Goal: Task Accomplishment & Management: Use online tool/utility

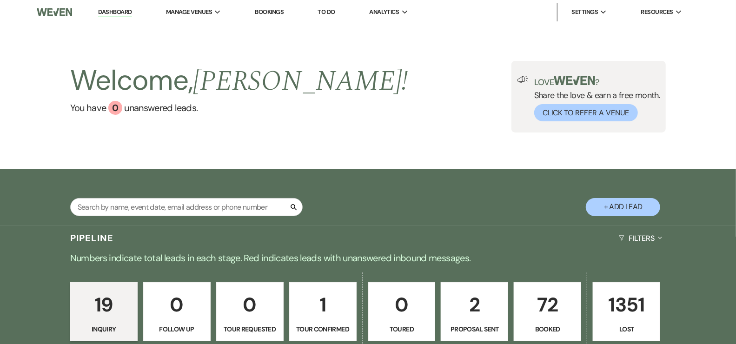
click at [548, 292] on p "72" at bounding box center [547, 304] width 55 height 31
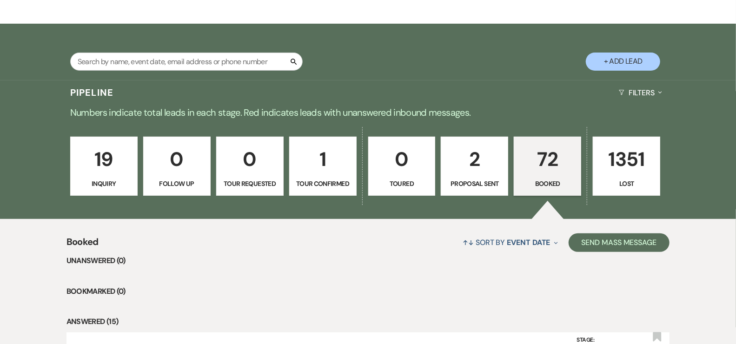
scroll to position [344, 0]
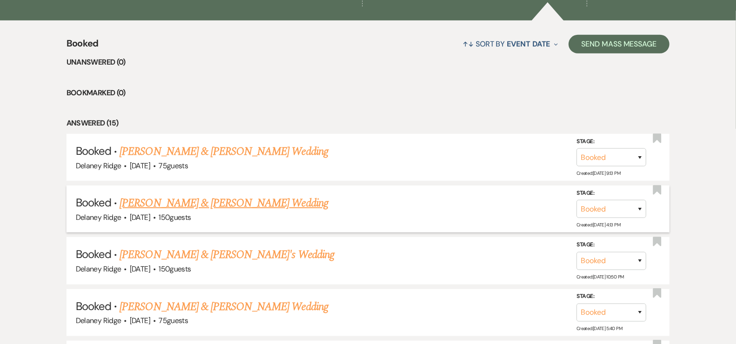
click at [254, 195] on link "[PERSON_NAME] & [PERSON_NAME] Wedding" at bounding box center [224, 203] width 208 height 17
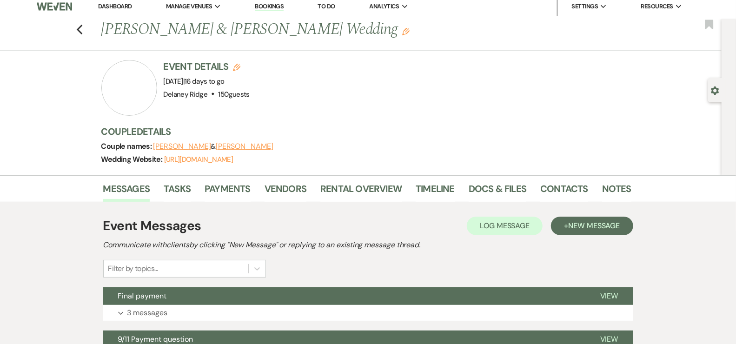
scroll to position [13, 0]
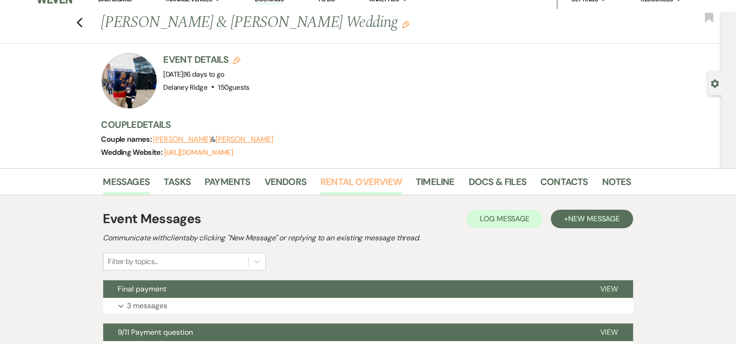
click at [369, 180] on link "Rental Overview" at bounding box center [361, 184] width 81 height 20
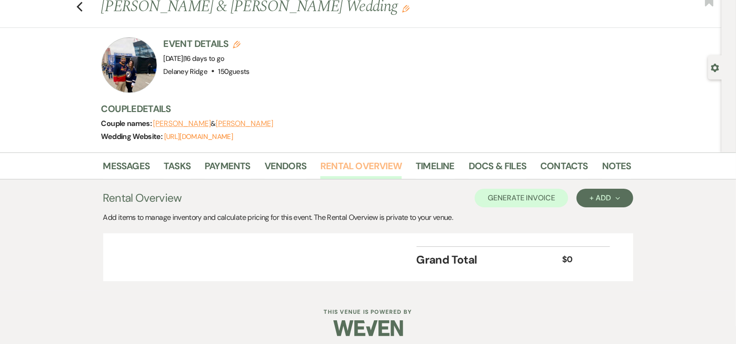
scroll to position [33, 0]
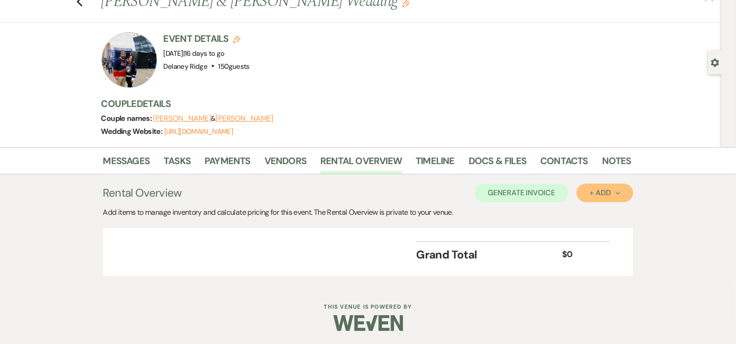
click at [607, 195] on div "+ Add Next" at bounding box center [605, 192] width 30 height 7
click at [606, 214] on button "Item" at bounding box center [600, 214] width 47 height 14
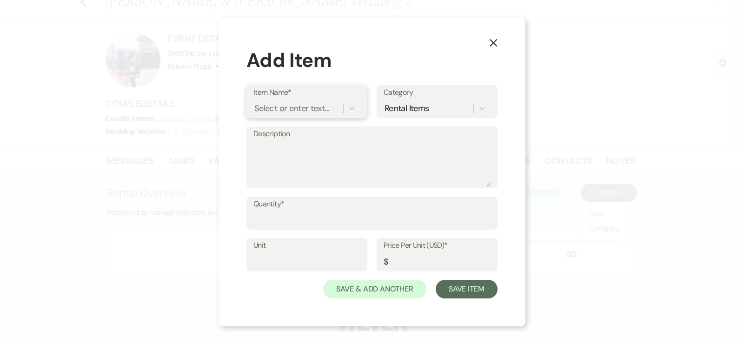
click at [299, 106] on div "Select or enter text..." at bounding box center [291, 108] width 75 height 13
type input "bar"
click at [291, 127] on div "Bar Back" at bounding box center [307, 132] width 107 height 19
type textarea "Dimensions: 71'' H X 71'' W X 9.5'' D"
type input "1"
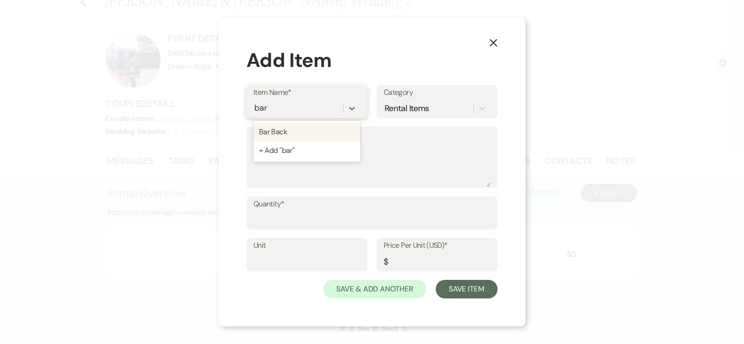
type input "100"
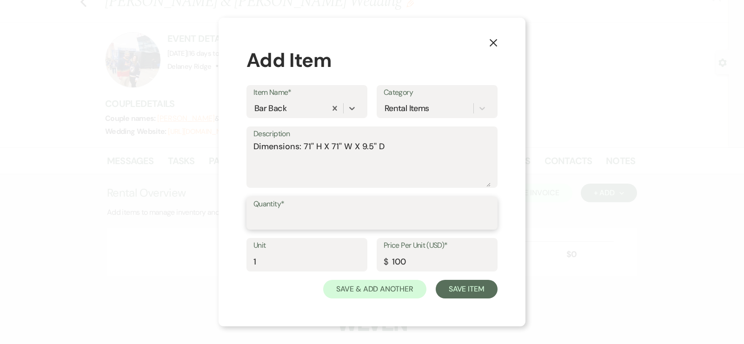
click at [269, 223] on input "Quantity*" at bounding box center [372, 220] width 237 height 18
type input "1"
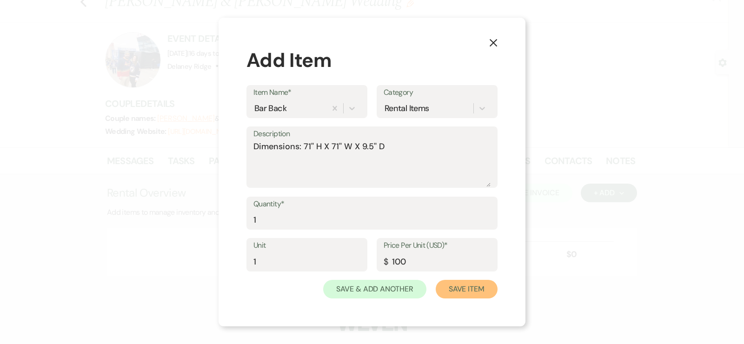
click at [480, 291] on button "Save Item" at bounding box center [467, 289] width 62 height 19
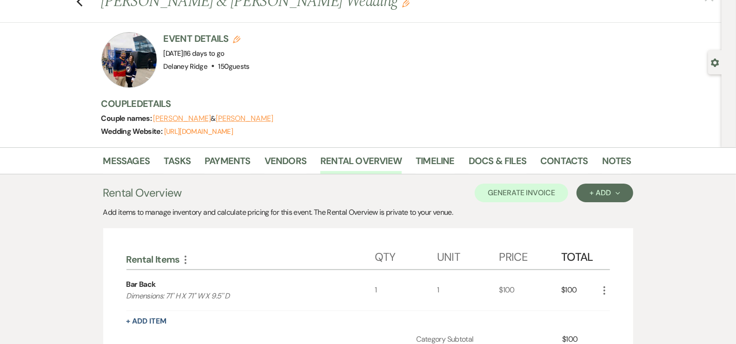
click at [516, 287] on div "$100" at bounding box center [531, 290] width 62 height 41
click at [622, 190] on button "+ Add Next" at bounding box center [605, 193] width 56 height 19
click at [605, 207] on button "Item" at bounding box center [600, 214] width 47 height 14
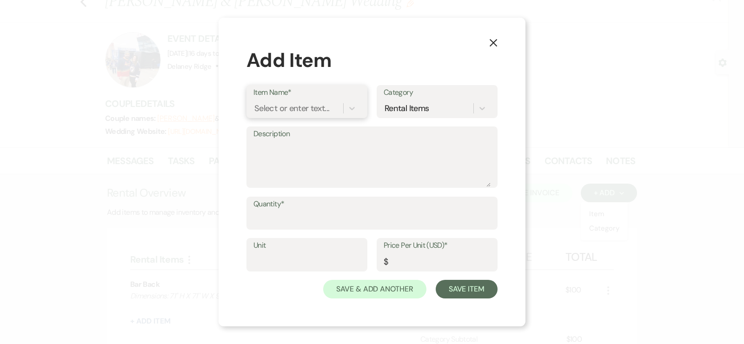
click at [289, 106] on div "Select or enter text..." at bounding box center [291, 108] width 75 height 13
type input "c"
type input "Coolers"
click at [293, 221] on input "Quantity*" at bounding box center [372, 220] width 237 height 18
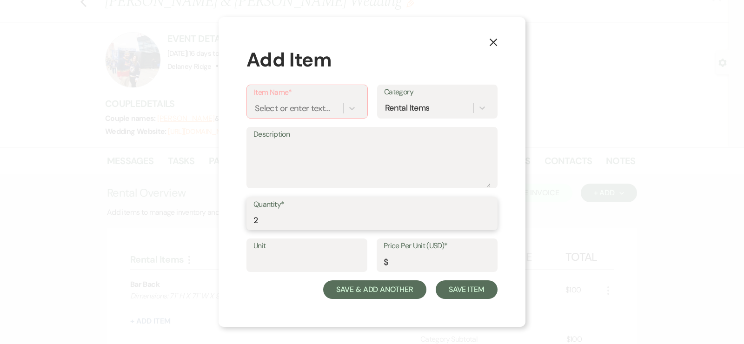
type input "2"
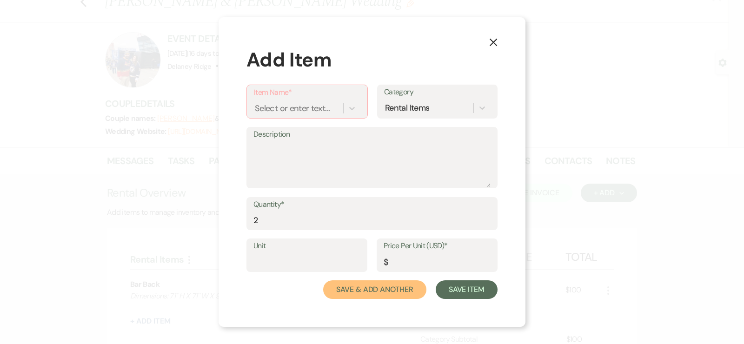
click at [410, 288] on button "Save & Add Another" at bounding box center [374, 290] width 103 height 19
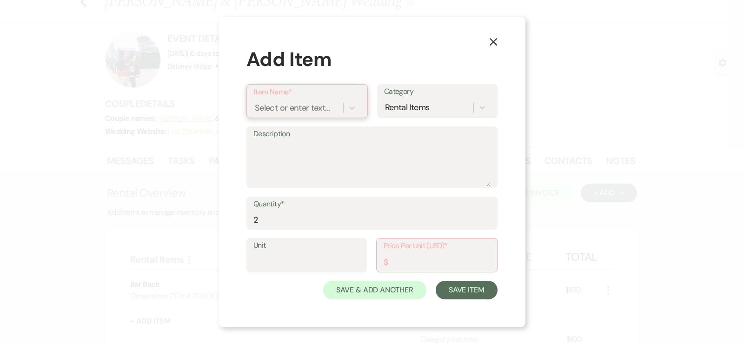
click at [301, 107] on div "Select or enter text..." at bounding box center [292, 107] width 75 height 13
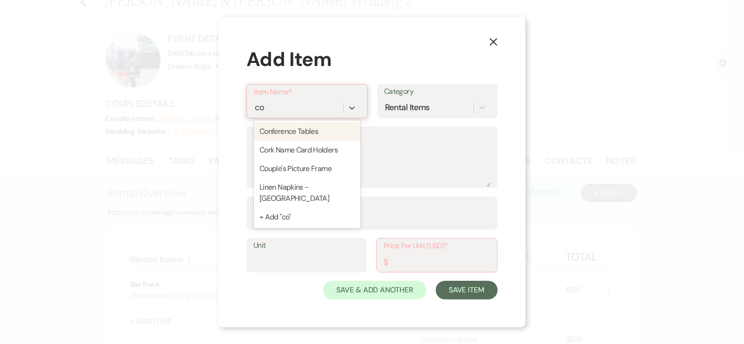
type input "c"
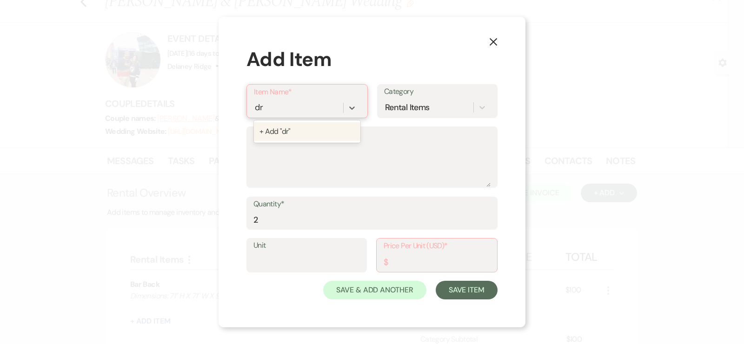
type input "d"
type input "b"
type input "cake"
type textarea "Options A-G"
type input "1"
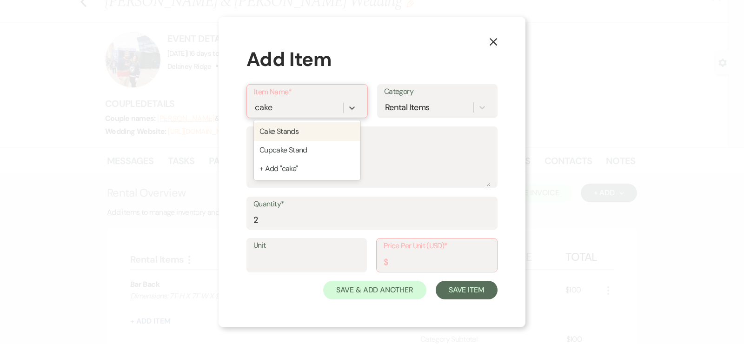
type input "4"
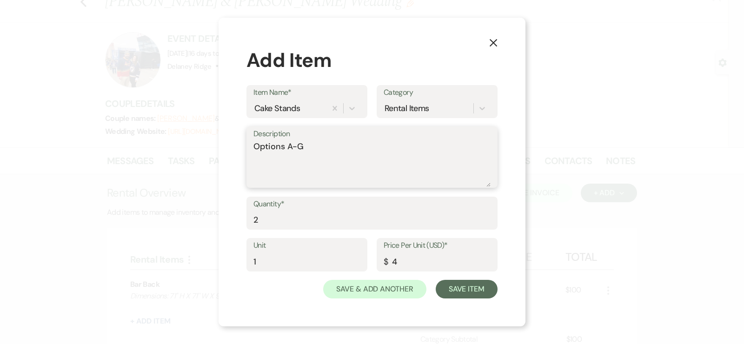
drag, startPoint x: 321, startPoint y: 153, endPoint x: 194, endPoint y: 111, distance: 133.7
click at [196, 122] on div "X Add Item Item Name* Cake Stands Category Rental Items Description Options A-G…" at bounding box center [372, 172] width 744 height 344
type textarea "option b"
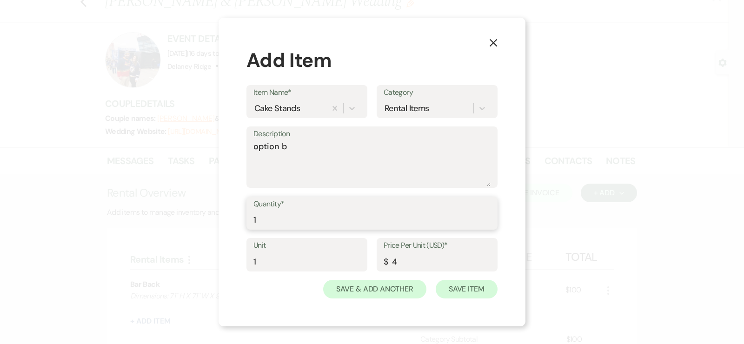
type input "1"
click at [458, 287] on button "Save Item" at bounding box center [467, 289] width 62 height 19
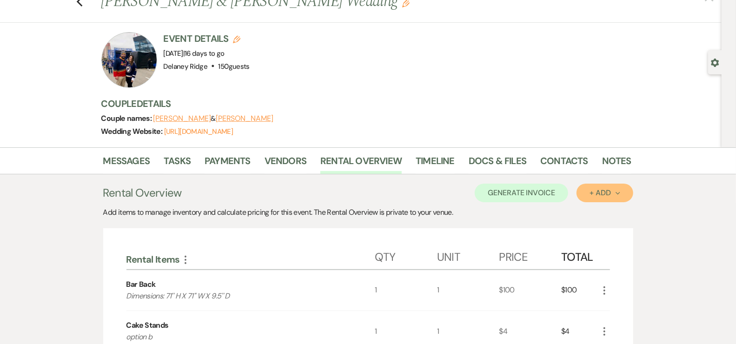
click at [607, 189] on div "+ Add Next" at bounding box center [605, 192] width 30 height 7
click at [603, 209] on button "Item" at bounding box center [600, 214] width 47 height 14
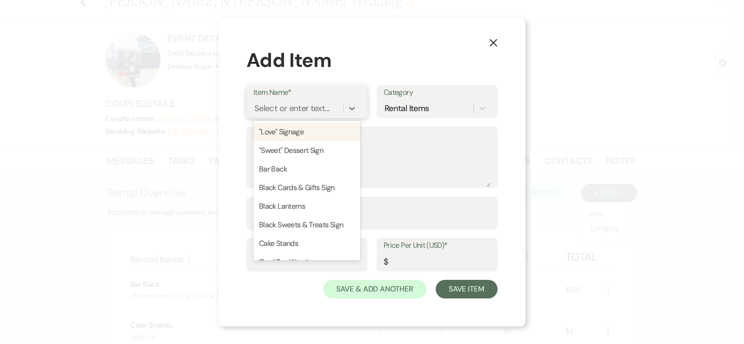
click at [300, 107] on div "Select or enter text..." at bounding box center [291, 108] width 75 height 13
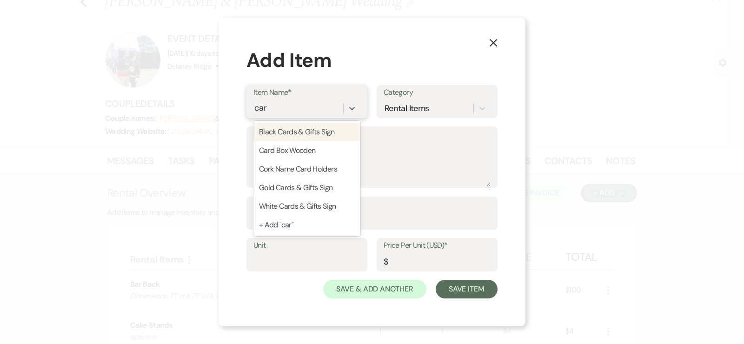
type input "card"
click at [308, 142] on div "Card Box Wooden" at bounding box center [307, 150] width 107 height 19
type textarea "3.5”H x 10”W x 10”L"
type input "1"
type input "5"
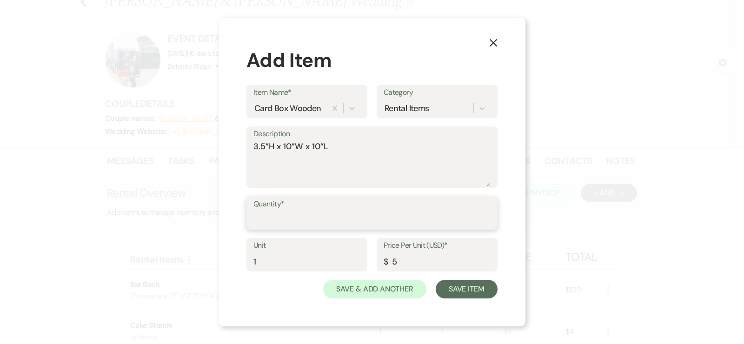
click at [285, 221] on input "Quantity*" at bounding box center [372, 220] width 237 height 18
type input "1"
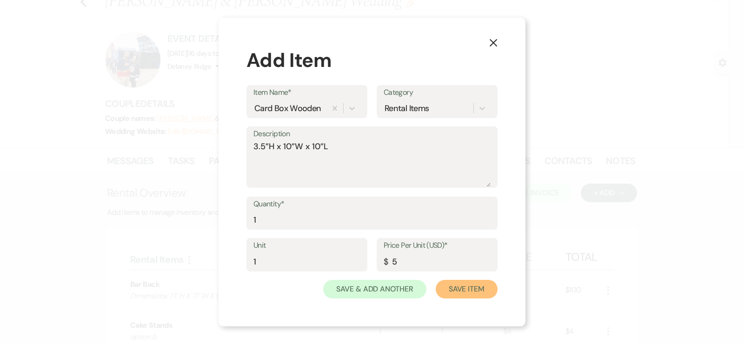
click at [479, 290] on button "Save Item" at bounding box center [467, 289] width 62 height 19
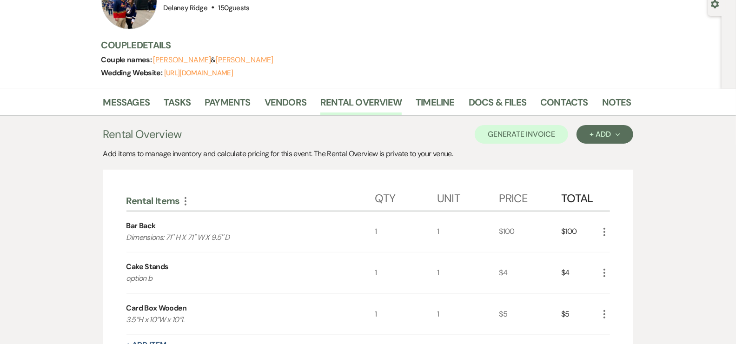
scroll to position [151, 0]
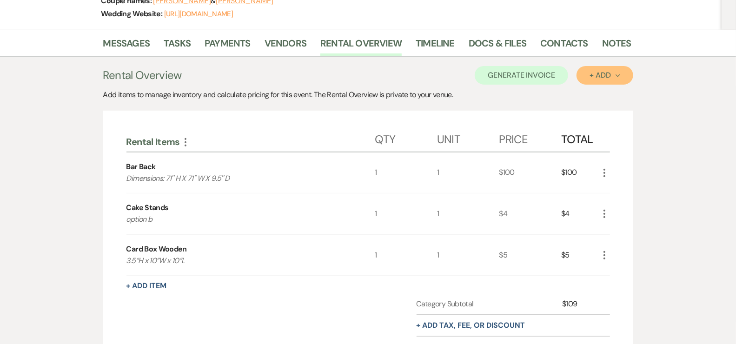
click at [601, 72] on div "+ Add Next" at bounding box center [605, 75] width 30 height 7
click at [597, 92] on button "Item" at bounding box center [600, 96] width 47 height 14
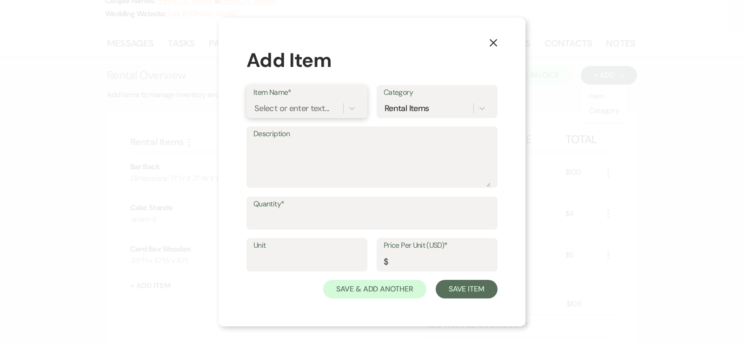
click at [302, 107] on div "Select or enter text..." at bounding box center [291, 108] width 75 height 13
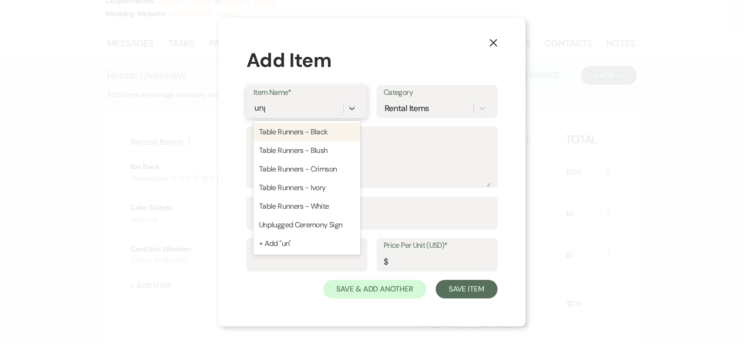
type input "unpl"
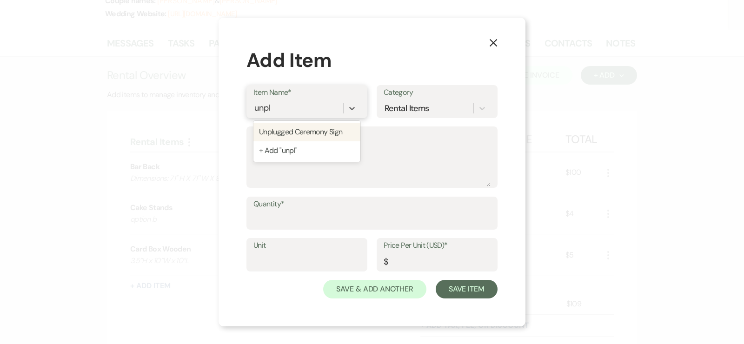
click at [316, 130] on div "Unplugged Ceremony Sign" at bounding box center [307, 132] width 107 height 19
type textarea "H: 24” W: 17 3/4” D: 1/8”"
type input "1"
type input "7"
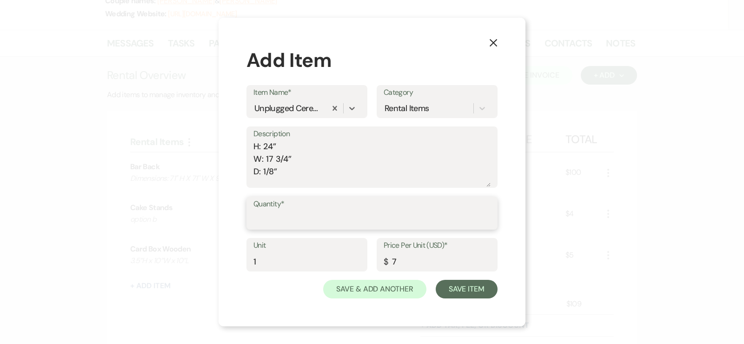
click at [291, 215] on input "Quantity*" at bounding box center [372, 220] width 237 height 18
type input "1"
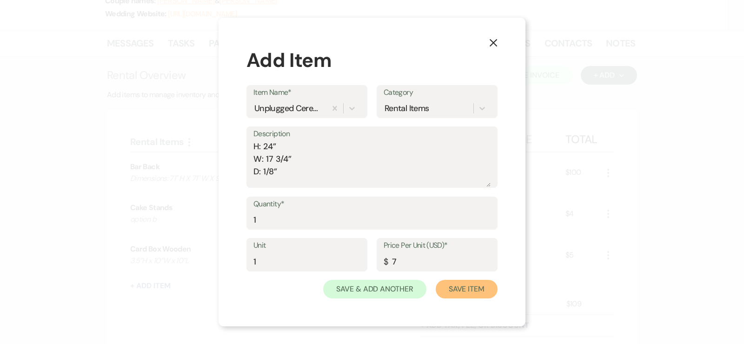
click at [475, 293] on button "Save Item" at bounding box center [467, 289] width 62 height 19
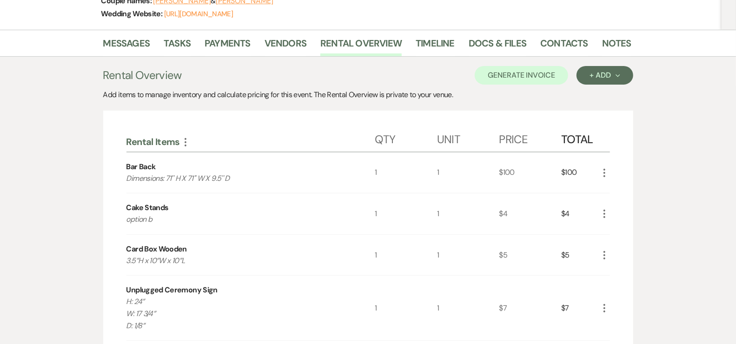
click at [618, 86] on div "Rental Overview Generate Invoice + Add Next Add items to manage inventory and c…" at bounding box center [368, 273] width 530 height 414
click at [618, 77] on div "+ Add Next" at bounding box center [605, 75] width 30 height 7
click at [605, 94] on button "Item" at bounding box center [600, 96] width 47 height 14
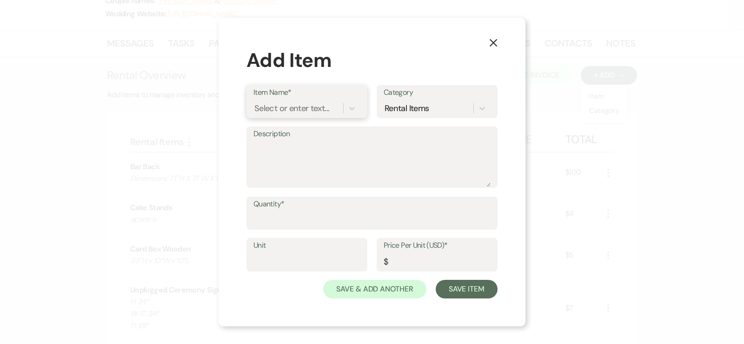
click at [284, 110] on div "Select or enter text..." at bounding box center [291, 108] width 75 height 13
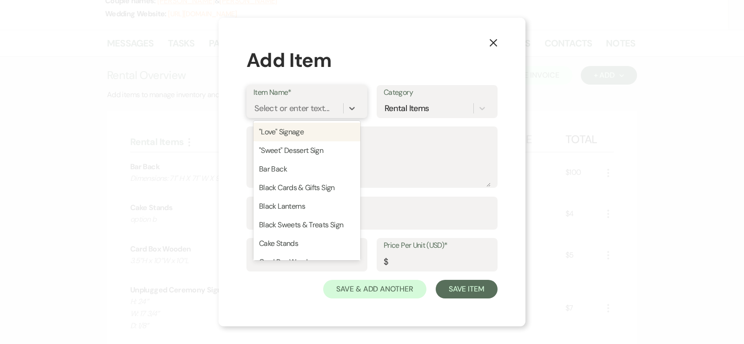
type input "s"
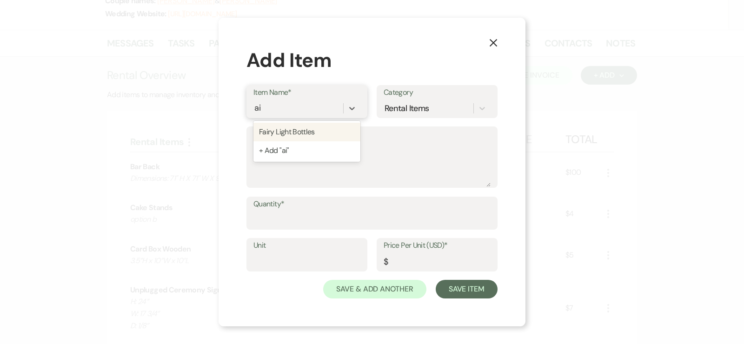
type input "a"
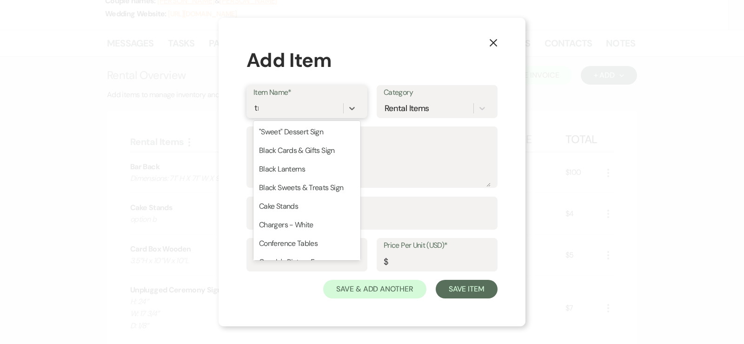
type input "tri"
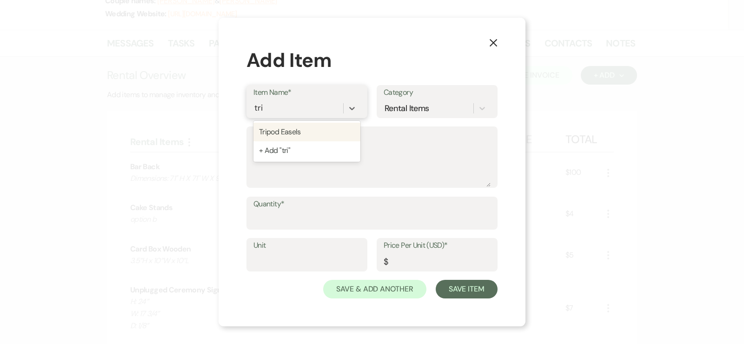
click at [286, 126] on div "Tripod Easels" at bounding box center [307, 132] width 107 height 19
type textarea "Black Metal- 2 in stock Black Wooden- 1 in stock (for heavier signs)"
type input "1"
type input "5"
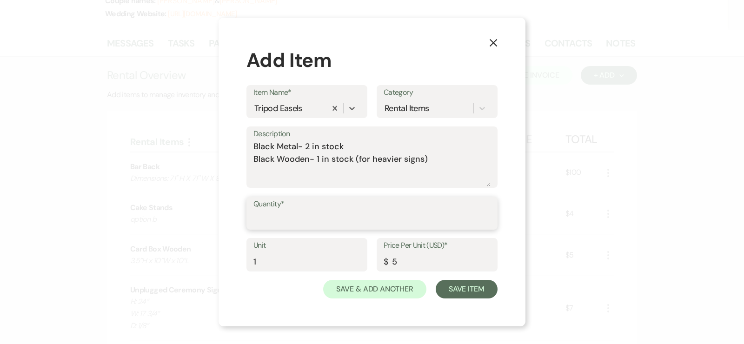
click at [288, 225] on input "Quantity*" at bounding box center [372, 220] width 237 height 18
type input "1"
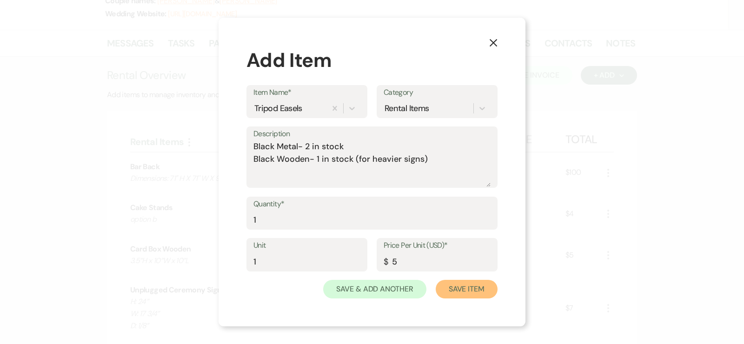
click at [470, 294] on button "Save Item" at bounding box center [467, 289] width 62 height 19
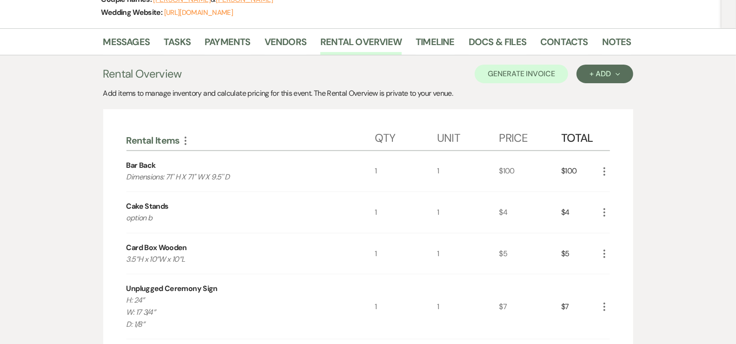
scroll to position [154, 0]
click at [603, 71] on div "+ Add Next" at bounding box center [605, 72] width 30 height 7
click at [600, 94] on button "Item" at bounding box center [600, 94] width 47 height 14
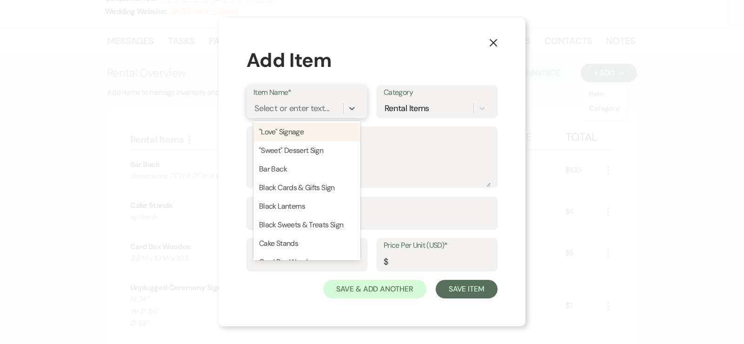
click at [312, 107] on div "Select or enter text..." at bounding box center [291, 108] width 75 height 13
type input "black"
click at [306, 127] on div "Black Cards & Gifts Sign" at bounding box center [307, 132] width 107 height 19
type textarea "Dimensions 11" H x 7.88" W x 1.44""
type input "1"
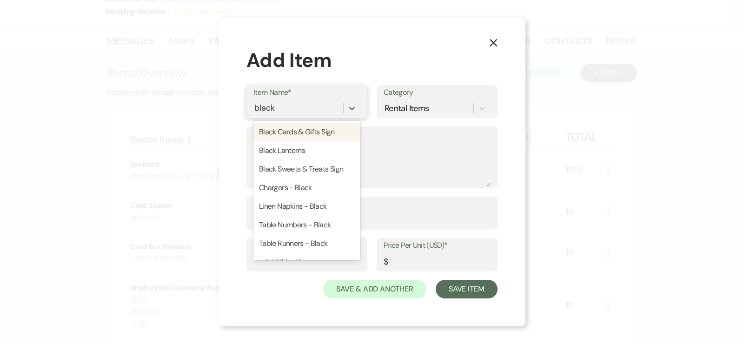
type input "2.5"
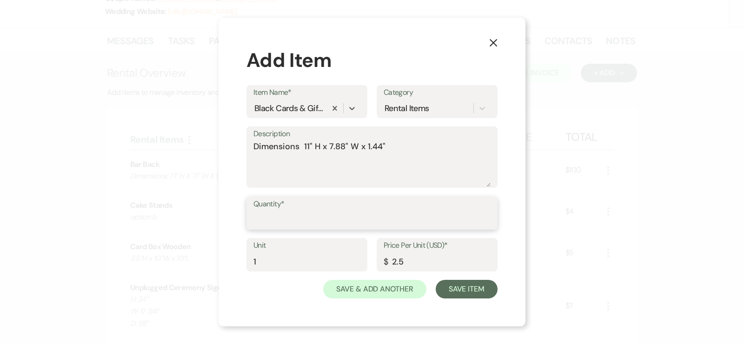
click at [284, 212] on input "Quantity*" at bounding box center [372, 220] width 237 height 18
type input "1"
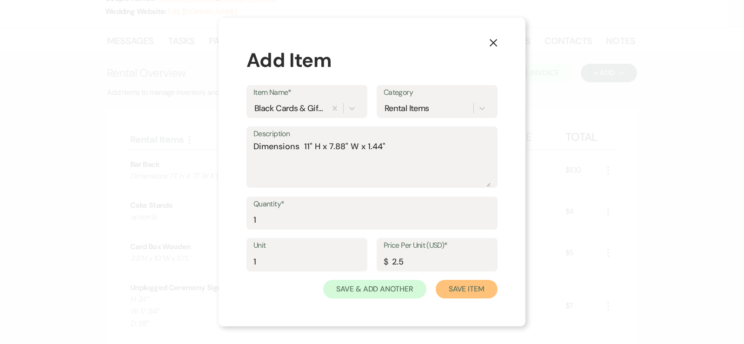
click at [479, 292] on button "Save Item" at bounding box center [467, 289] width 62 height 19
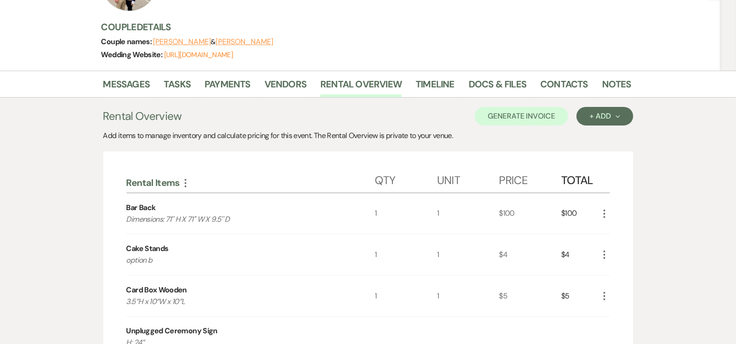
scroll to position [105, 0]
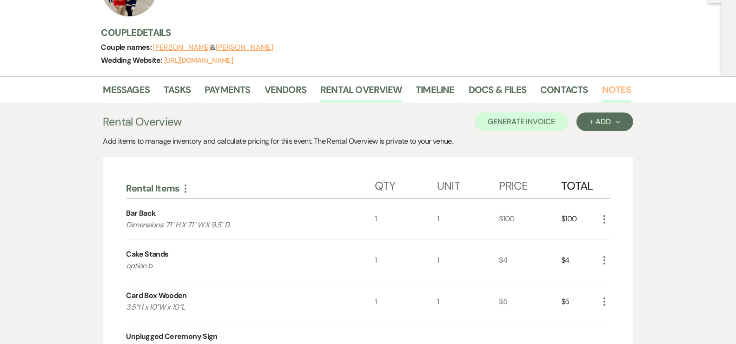
click at [617, 87] on link "Notes" at bounding box center [616, 92] width 29 height 20
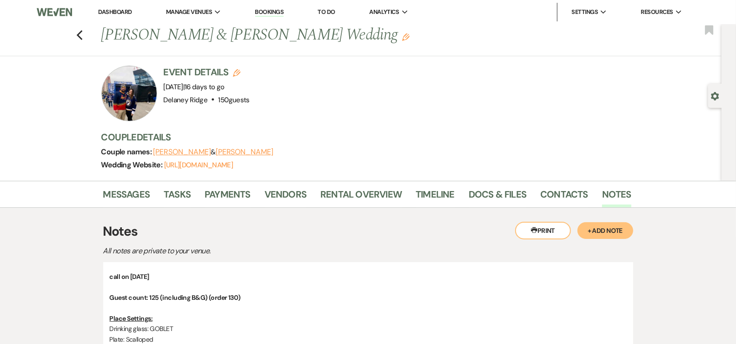
click at [57, 13] on img at bounding box center [54, 12] width 35 height 20
